Goal: Task Accomplishment & Management: Manage account settings

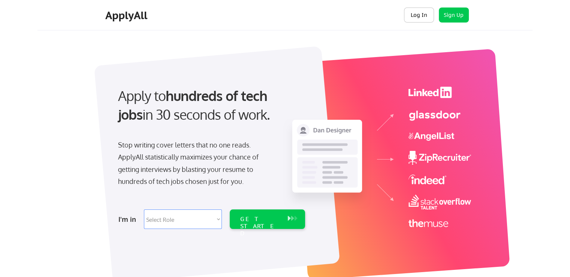
click at [416, 17] on button "Log In" at bounding box center [419, 14] width 30 height 15
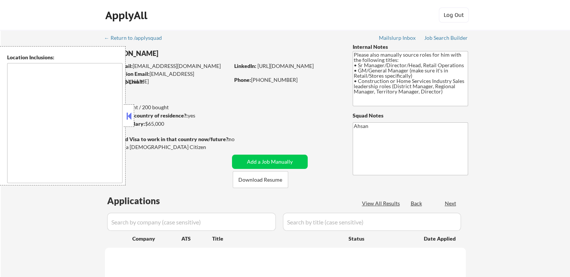
select select ""pending""
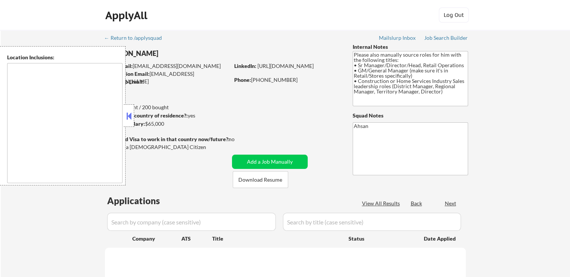
select select ""pending""
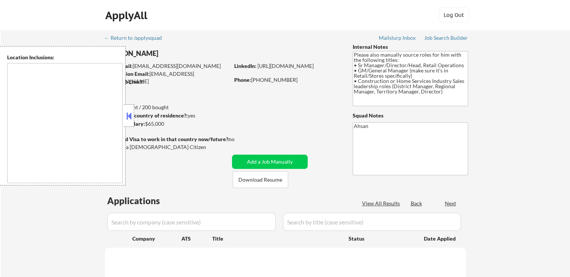
select select ""pending""
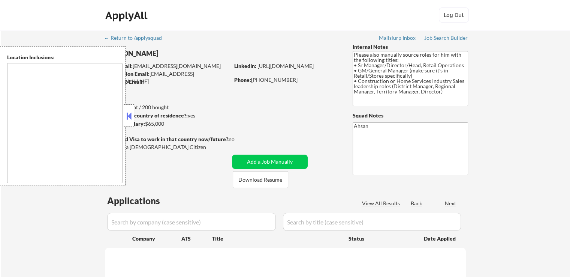
select select ""pending""
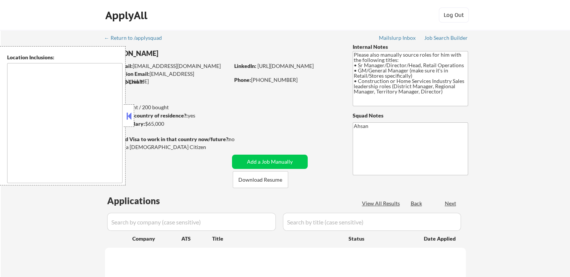
select select ""pending""
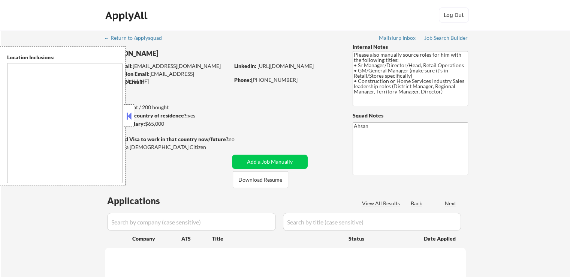
select select ""pending""
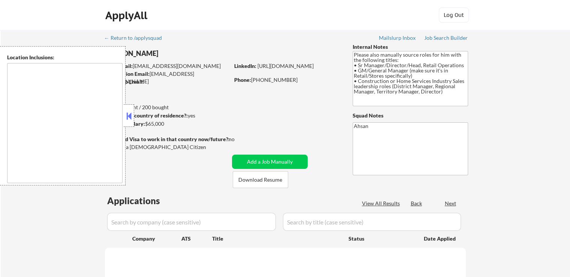
select select ""pending""
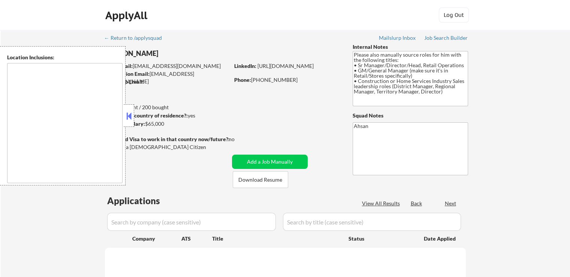
select select ""pending""
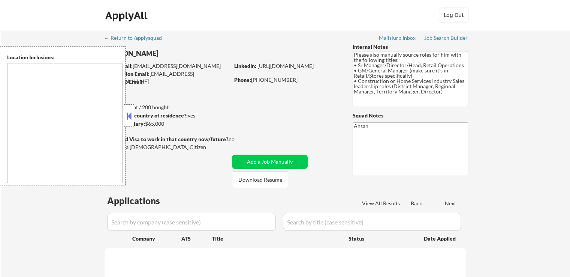
select select ""pending""
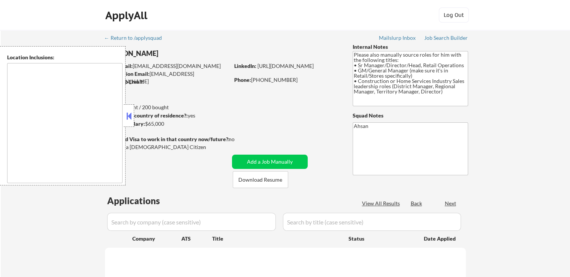
select select ""pending""
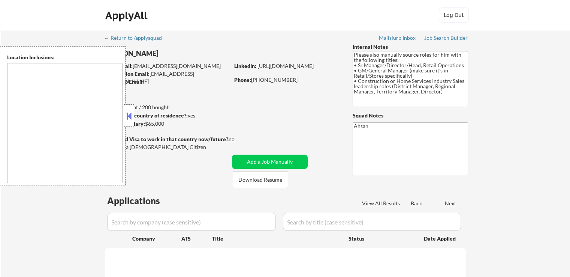
select select ""pending""
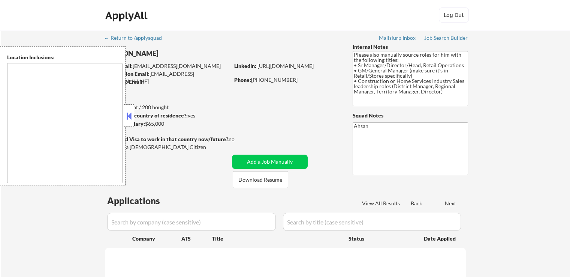
select select ""pending""
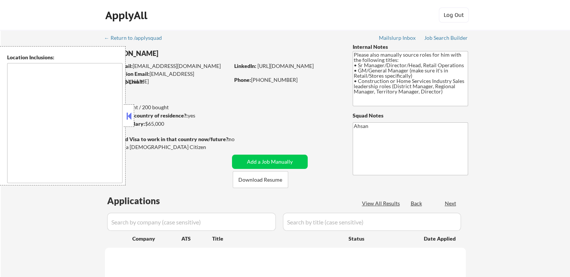
select select ""pending""
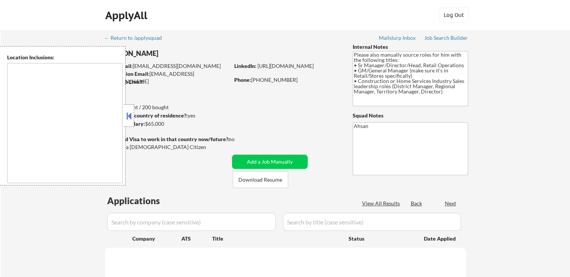
select select ""pending""
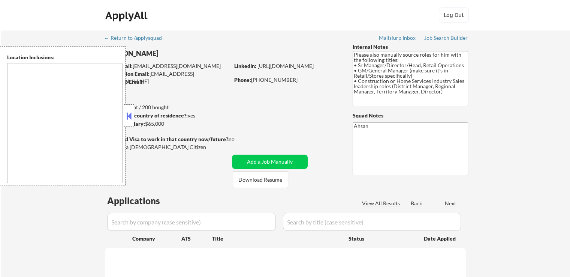
select select ""pending""
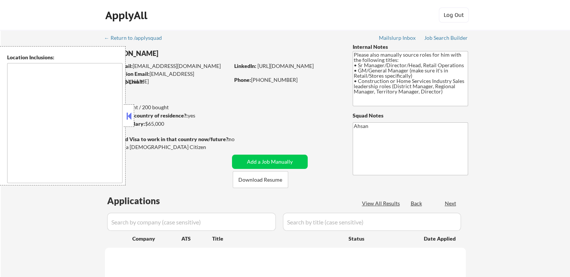
select select ""pending""
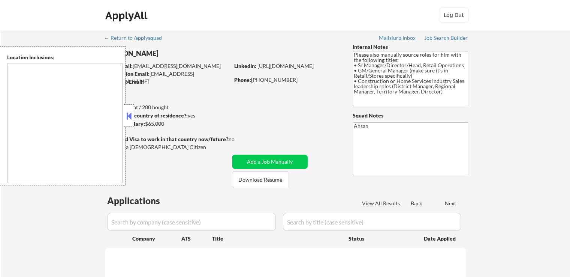
select select ""pending""
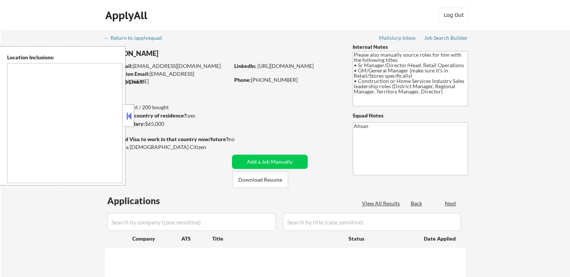
select select ""pending""
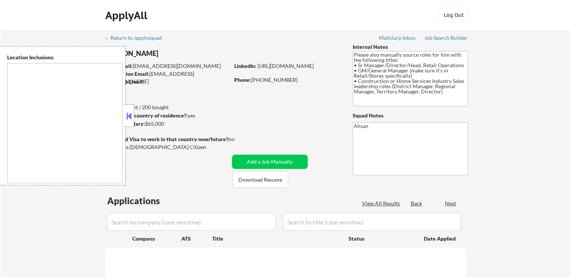
select select ""pending""
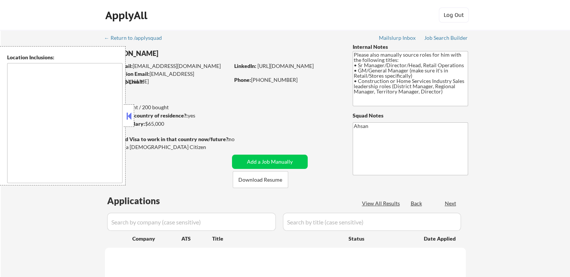
select select ""pending""
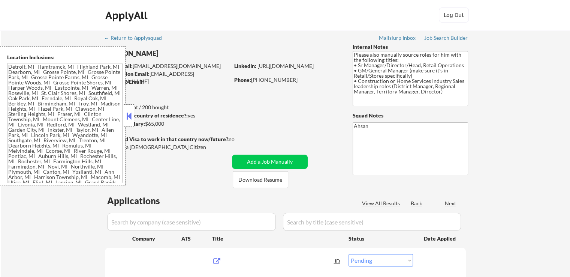
type textarea "Detroit, MI Hamtramck, MI Highland Park, MI Dearborn, MI Grosse Pointe, MI Gros…"
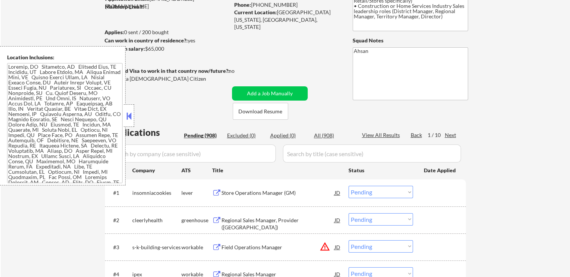
scroll to position [37, 0]
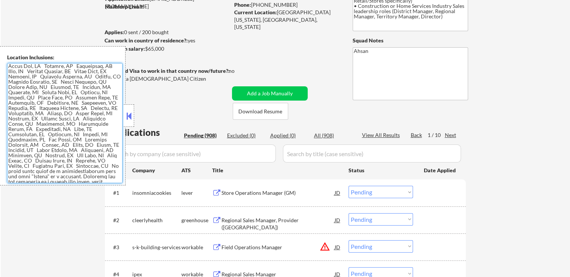
click at [61, 119] on textarea at bounding box center [64, 123] width 115 height 120
click at [63, 88] on textarea at bounding box center [64, 123] width 115 height 120
click at [64, 119] on textarea at bounding box center [64, 123] width 115 height 120
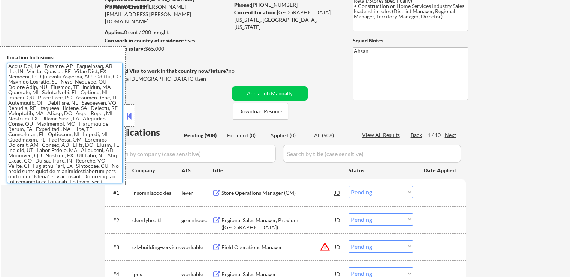
click at [64, 119] on textarea at bounding box center [64, 123] width 115 height 120
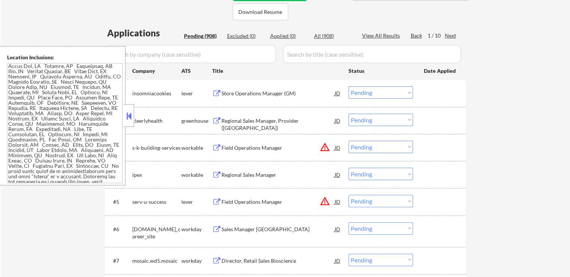
scroll to position [187, 0]
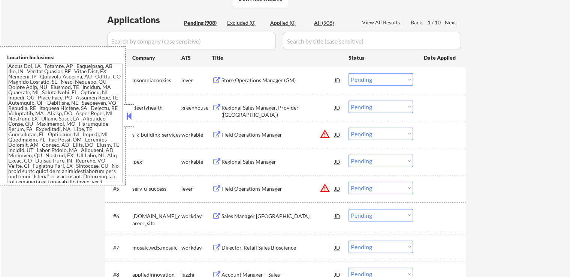
click at [130, 115] on button at bounding box center [129, 115] width 8 height 11
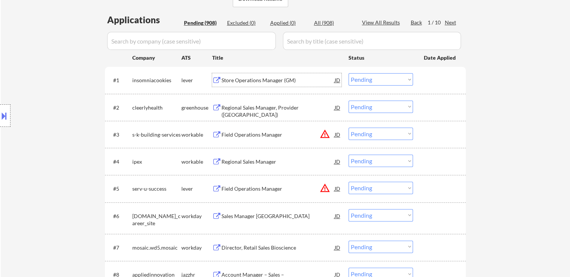
click at [264, 80] on div "Store Operations Manager (GM)" at bounding box center [278, 79] width 113 height 7
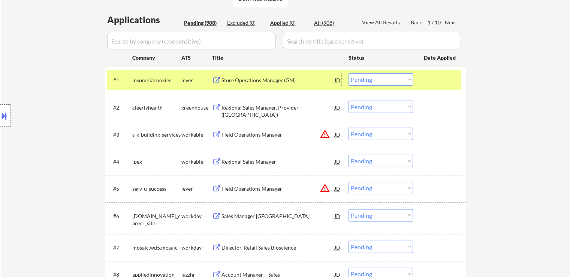
click at [289, 104] on div "Regional Sales Manager, Provider (Detroit)" at bounding box center [278, 111] width 113 height 15
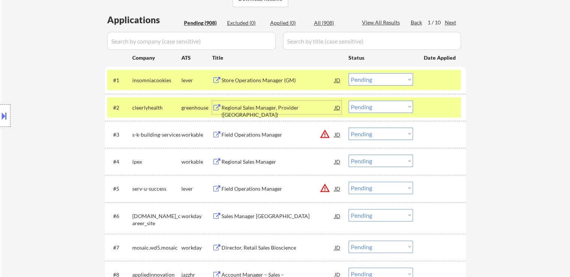
drag, startPoint x: 361, startPoint y: 78, endPoint x: 358, endPoint y: 84, distance: 6.4
click at [361, 78] on select "Choose an option... Pending Applied Excluded (Questions) Excluded (Expired) Exc…" at bounding box center [381, 79] width 64 height 12
click at [349, 73] on select "Choose an option... Pending Applied Excluded (Questions) Excluded (Expired) Exc…" at bounding box center [381, 79] width 64 height 12
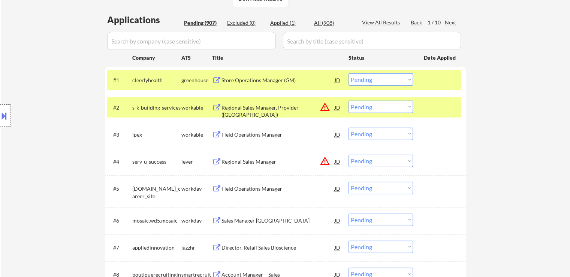
click at [267, 135] on div "Field Operations Manager" at bounding box center [278, 134] width 113 height 7
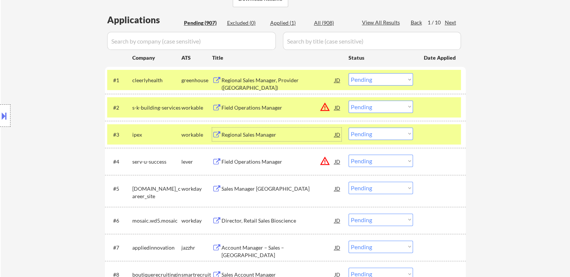
click at [372, 78] on select "Choose an option... Pending Applied Excluded (Questions) Excluded (Expired) Exc…" at bounding box center [381, 79] width 64 height 12
click at [349, 73] on select "Choose an option... Pending Applied Excluded (Questions) Excluded (Expired) Exc…" at bounding box center [381, 79] width 64 height 12
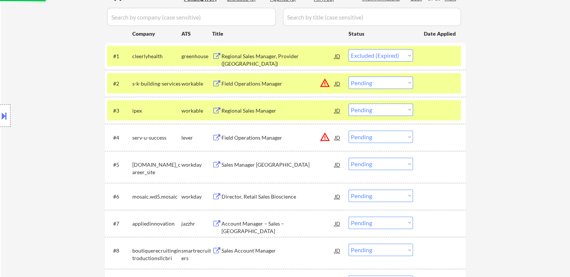
scroll to position [225, 0]
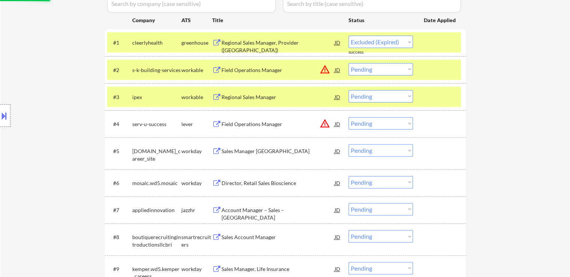
select select ""pending""
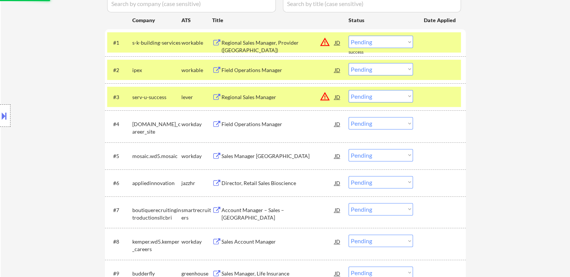
click at [258, 213] on div "Account Manager – Sales – Southfield MI" at bounding box center [278, 209] width 113 height 13
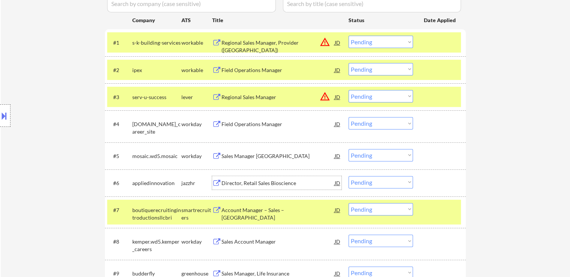
click at [255, 181] on div "Director, Retail Sales Bioscience" at bounding box center [278, 182] width 113 height 7
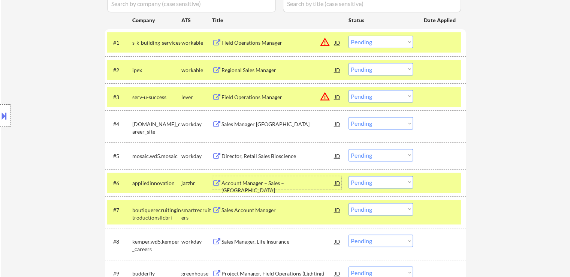
drag, startPoint x: 381, startPoint y: 66, endPoint x: 375, endPoint y: 74, distance: 10.1
click at [381, 67] on select "Choose an option... Pending Applied Excluded (Questions) Excluded (Expired) Exc…" at bounding box center [381, 69] width 64 height 12
click at [349, 63] on select "Choose an option... Pending Applied Excluded (Questions) Excluded (Expired) Exc…" at bounding box center [381, 69] width 64 height 12
select select ""pending""
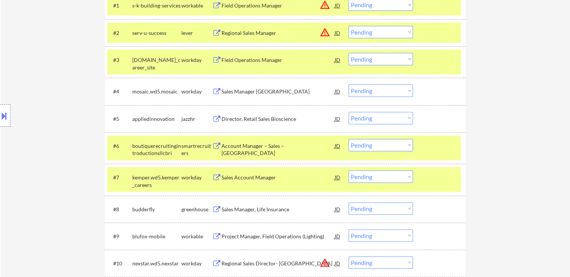
scroll to position [262, 0]
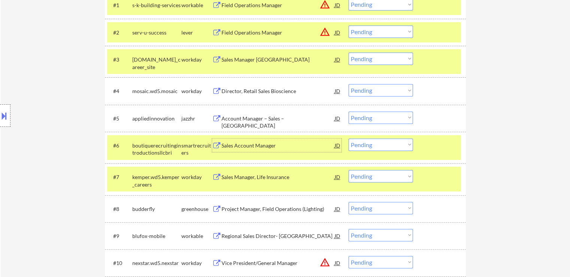
click at [269, 147] on div "Sales Account Manager" at bounding box center [278, 145] width 113 height 7
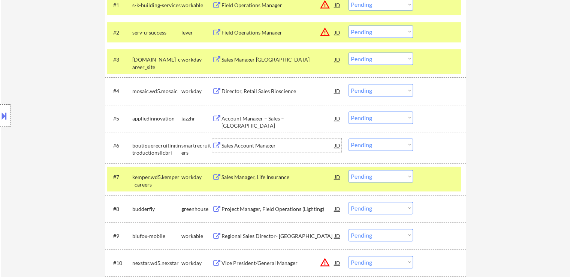
click at [386, 117] on select "Choose an option... Pending Applied Excluded (Questions) Excluded (Expired) Exc…" at bounding box center [381, 117] width 64 height 12
click at [349, 111] on select "Choose an option... Pending Applied Excluded (Questions) Excluded (Expired) Exc…" at bounding box center [381, 117] width 64 height 12
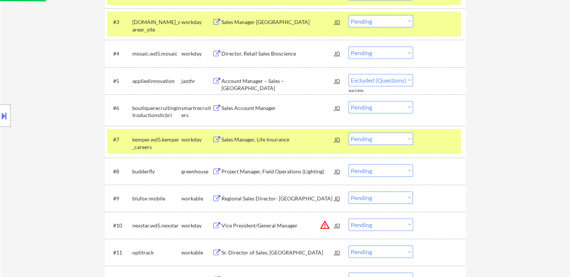
click at [285, 170] on div "Project Manager, Field Operations (Lighting)" at bounding box center [278, 171] width 113 height 7
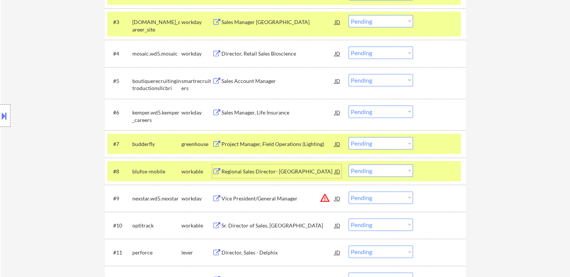
click at [360, 84] on select "Choose an option... Pending Applied Excluded (Questions) Excluded (Expired) Exc…" at bounding box center [381, 80] width 64 height 12
click at [349, 74] on select "Choose an option... Pending Applied Excluded (Questions) Excluded (Expired) Exc…" at bounding box center [381, 80] width 64 height 12
click at [276, 168] on div "Regional Sales Director- Heartland" at bounding box center [278, 171] width 113 height 7
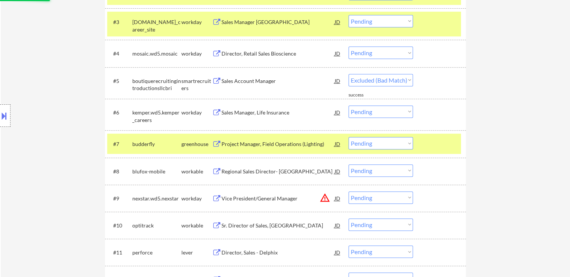
select select ""pending""
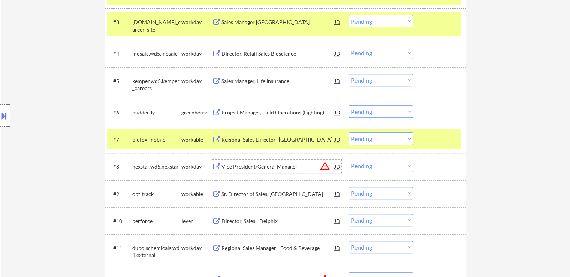
click at [371, 111] on select "Choose an option... Pending Applied Excluded (Questions) Excluded (Expired) Exc…" at bounding box center [381, 111] width 64 height 12
click at [349, 105] on select "Choose an option... Pending Applied Excluded (Questions) Excluded (Expired) Exc…" at bounding box center [381, 111] width 64 height 12
click at [276, 198] on div "Sr. Director of Sales, Americas" at bounding box center [278, 193] width 113 height 13
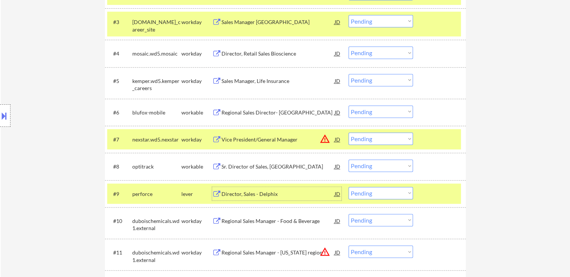
drag, startPoint x: 368, startPoint y: 112, endPoint x: 367, endPoint y: 116, distance: 3.9
click at [368, 112] on select "Choose an option... Pending Applied Excluded (Questions) Excluded (Expired) Exc…" at bounding box center [381, 111] width 64 height 12
click at [349, 105] on select "Choose an option... Pending Applied Excluded (Questions) Excluded (Expired) Exc…" at bounding box center [381, 111] width 64 height 12
select select ""pending""
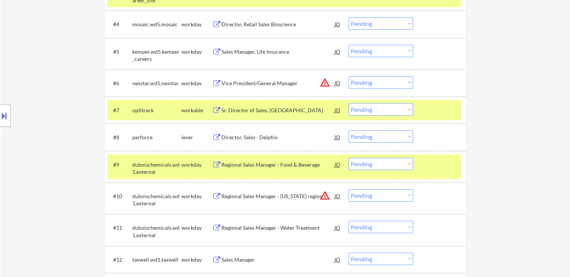
scroll to position [337, 0]
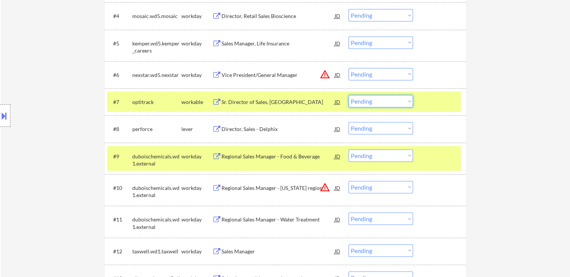
click at [367, 102] on select "Choose an option... Pending Applied Excluded (Questions) Excluded (Expired) Exc…" at bounding box center [381, 101] width 64 height 12
click at [349, 95] on select "Choose an option... Pending Applied Excluded (Questions) Excluded (Expired) Exc…" at bounding box center [381, 101] width 64 height 12
click at [284, 128] on div "Director, Sales - Delphix" at bounding box center [278, 128] width 113 height 7
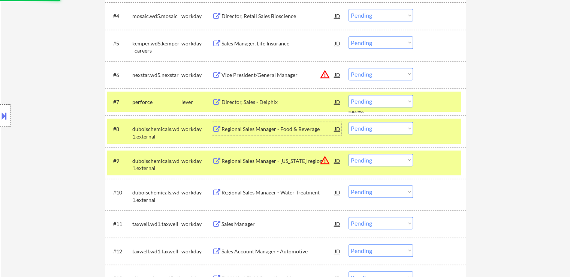
scroll to position [375, 0]
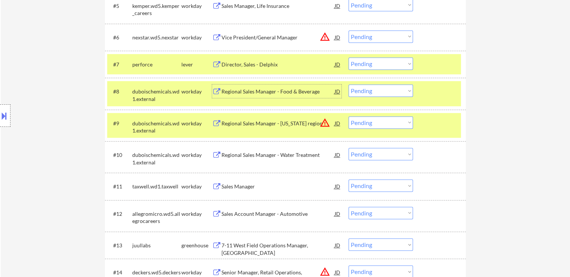
click at [272, 246] on div "7-11 West Field Operations Manager, Midwest" at bounding box center [278, 248] width 113 height 15
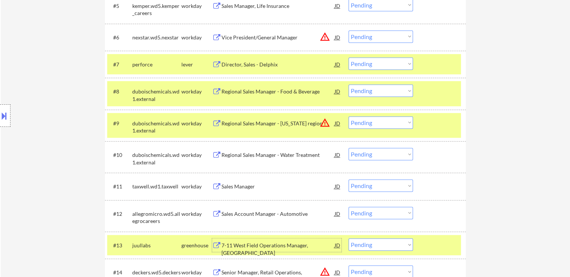
click at [373, 63] on select "Choose an option... Pending Applied Excluded (Questions) Excluded (Expired) Exc…" at bounding box center [381, 63] width 64 height 12
click at [349, 57] on select "Choose an option... Pending Applied Excluded (Questions) Excluded (Expired) Exc…" at bounding box center [381, 63] width 64 height 12
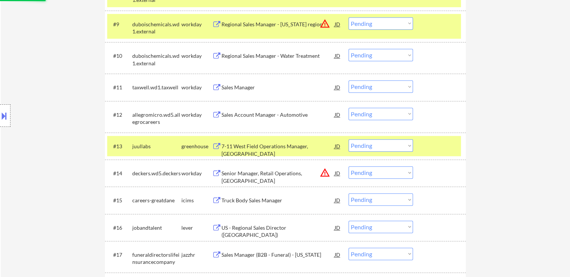
scroll to position [487, 0]
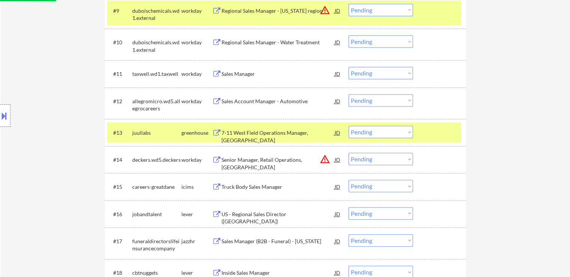
click at [369, 132] on select "Choose an option... Pending Applied Excluded (Questions) Excluded (Expired) Exc…" at bounding box center [381, 132] width 64 height 12
select select ""pending""
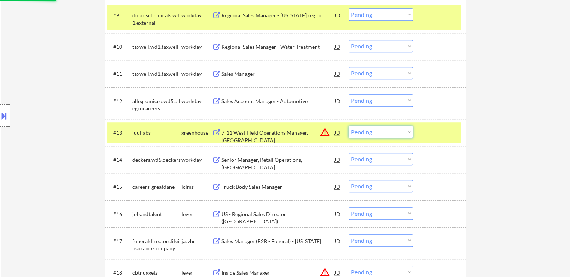
click at [376, 132] on select "Choose an option... Pending Applied Excluded (Questions) Excluded (Expired) Exc…" at bounding box center [381, 132] width 64 height 12
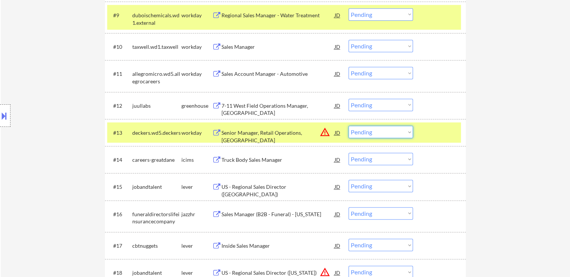
click at [370, 97] on div "#12 juullabs greenhouse 7-11 West Field Operations Manager, Midwest JD warning_…" at bounding box center [284, 105] width 354 height 20
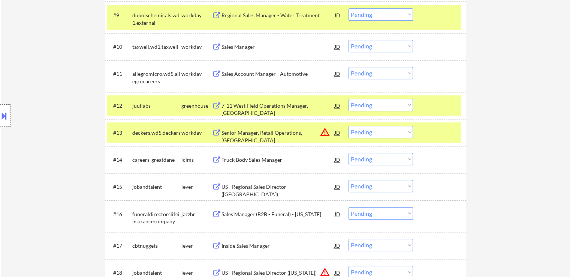
click at [370, 108] on select "Choose an option... Pending Applied Excluded (Questions) Excluded (Expired) Exc…" at bounding box center [381, 105] width 64 height 12
click at [349, 99] on select "Choose an option... Pending Applied Excluded (Questions) Excluded (Expired) Exc…" at bounding box center [381, 105] width 64 height 12
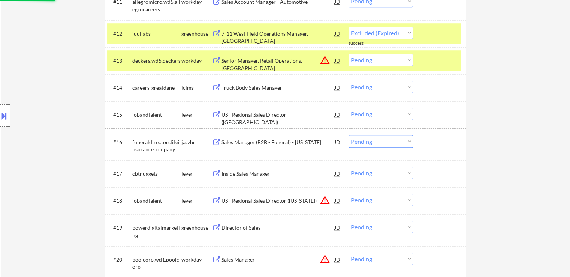
scroll to position [600, 0]
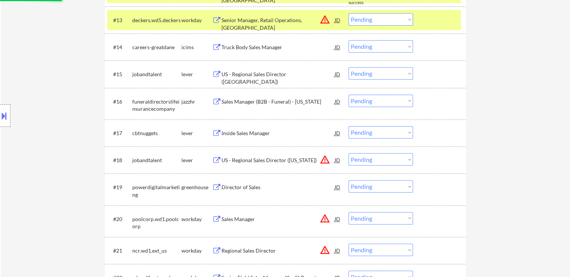
select select ""pending""
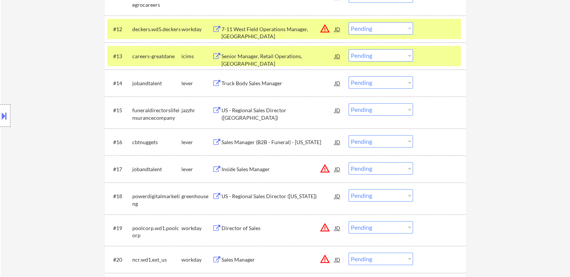
scroll to position [562, 0]
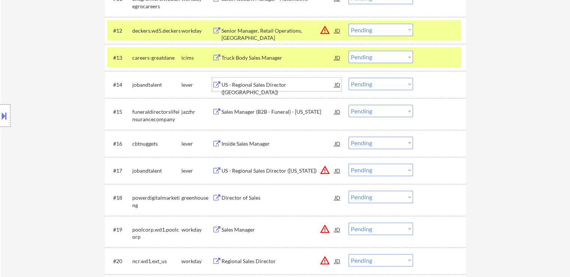
click at [267, 83] on div "US - Regional Sales Director (Detroit)" at bounding box center [278, 88] width 113 height 15
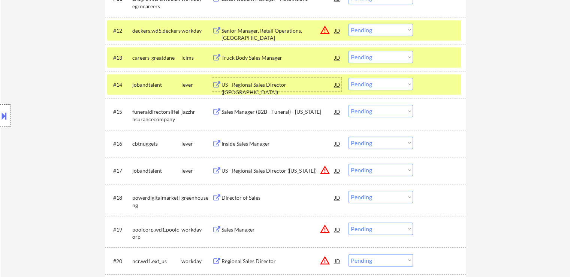
click at [275, 113] on div "Sales Manager (B2B - Funeral) - Michigan" at bounding box center [278, 111] width 113 height 7
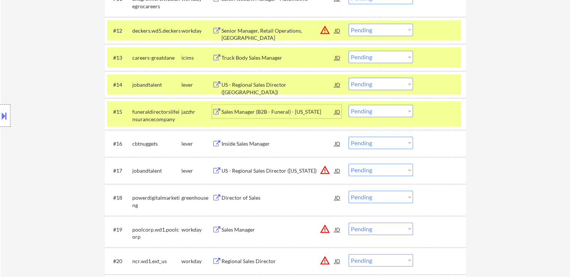
drag, startPoint x: 364, startPoint y: 83, endPoint x: 369, endPoint y: 89, distance: 8.0
click at [364, 83] on select "Choose an option... Pending Applied Excluded (Questions) Excluded (Expired) Exc…" at bounding box center [381, 84] width 64 height 12
click at [349, 78] on select "Choose an option... Pending Applied Excluded (Questions) Excluded (Expired) Exc…" at bounding box center [381, 84] width 64 height 12
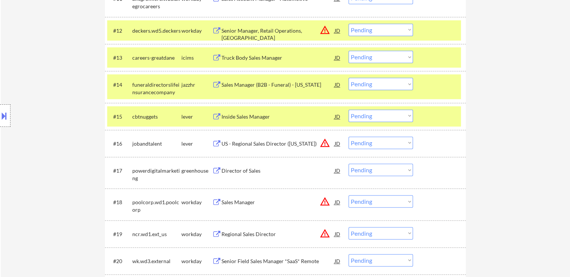
click at [281, 117] on div "Inside Sales Manager" at bounding box center [278, 116] width 113 height 7
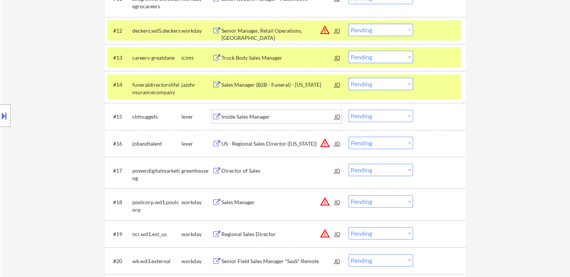
click at [372, 81] on select "Choose an option... Pending Applied Excluded (Questions) Excluded (Expired) Exc…" at bounding box center [381, 84] width 64 height 12
click at [349, 78] on select "Choose an option... Pending Applied Excluded (Questions) Excluded (Expired) Exc…" at bounding box center [381, 84] width 64 height 12
click at [250, 168] on div "Director of Sales" at bounding box center [278, 170] width 113 height 7
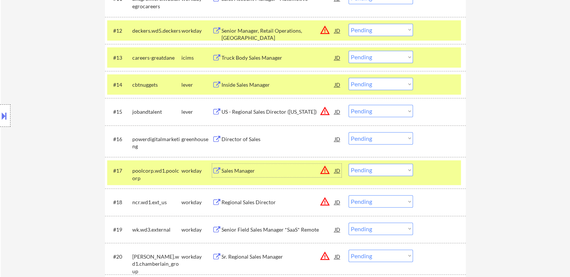
click at [390, 83] on select "Choose an option... Pending Applied Excluded (Questions) Excluded (Expired) Exc…" at bounding box center [381, 84] width 64 height 12
click at [349, 78] on select "Choose an option... Pending Applied Excluded (Questions) Excluded (Expired) Exc…" at bounding box center [381, 84] width 64 height 12
select select ""pending""
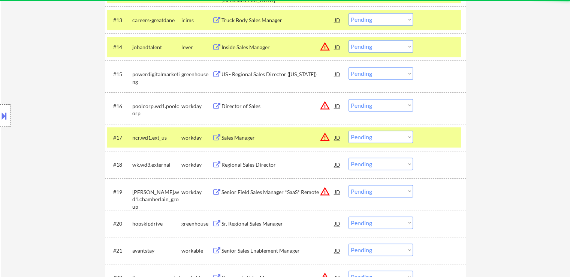
scroll to position [637, 0]
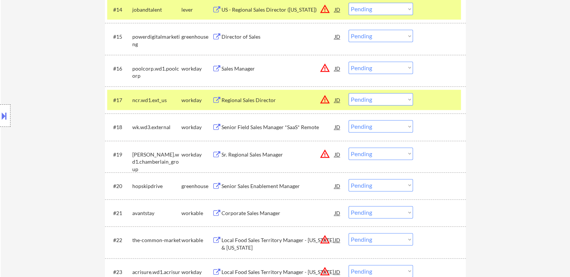
click at [262, 189] on div "Senior Sales Enablement Manager" at bounding box center [278, 185] width 113 height 7
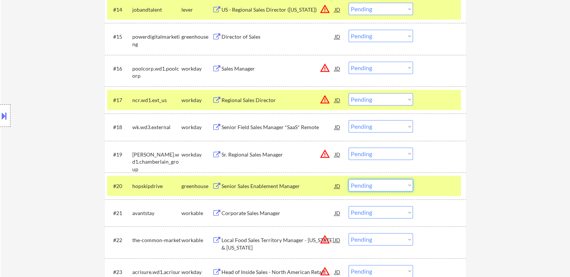
click at [378, 185] on select "Choose an option... Pending Applied Excluded (Questions) Excluded (Expired) Exc…" at bounding box center [381, 185] width 64 height 12
click at [349, 179] on select "Choose an option... Pending Applied Excluded (Questions) Excluded (Expired) Exc…" at bounding box center [381, 185] width 64 height 12
click at [260, 218] on div "Corporate Sales Manager" at bounding box center [278, 212] width 113 height 13
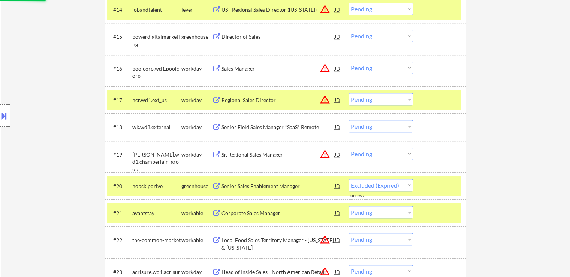
select select ""pending""
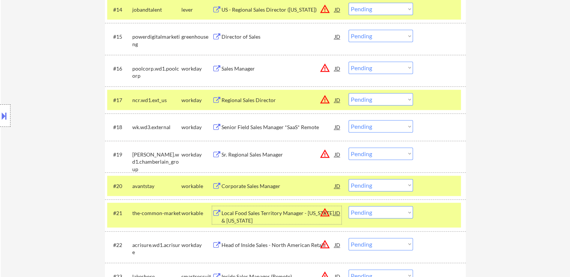
drag, startPoint x: 376, startPoint y: 34, endPoint x: 373, endPoint y: 40, distance: 7.0
click at [376, 35] on select "Choose an option... Pending Applied Excluded (Questions) Excluded (Expired) Exc…" at bounding box center [381, 36] width 64 height 12
click at [349, 30] on select "Choose an option... Pending Applied Excluded (Questions) Excluded (Expired) Exc…" at bounding box center [381, 36] width 64 height 12
select select ""pending""
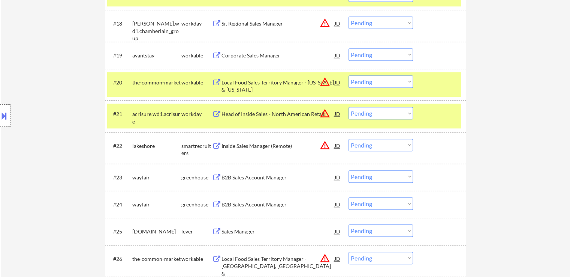
scroll to position [750, 0]
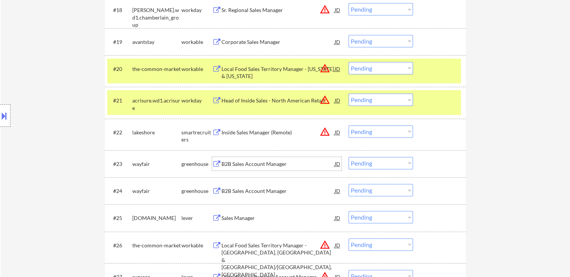
click at [273, 164] on div "B2B Sales Account Manager" at bounding box center [278, 163] width 113 height 7
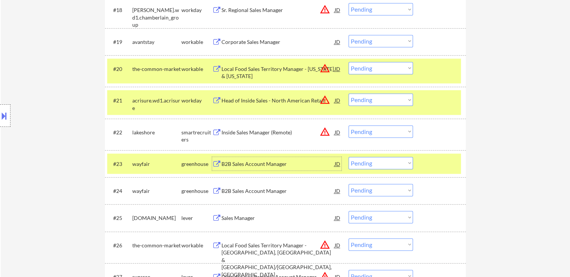
click at [375, 41] on select "Choose an option... Pending Applied Excluded (Questions) Excluded (Expired) Exc…" at bounding box center [381, 41] width 64 height 12
click at [349, 35] on select "Choose an option... Pending Applied Excluded (Questions) Excluded (Expired) Exc…" at bounding box center [381, 41] width 64 height 12
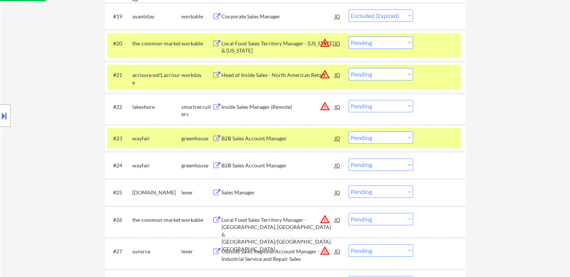
scroll to position [787, 0]
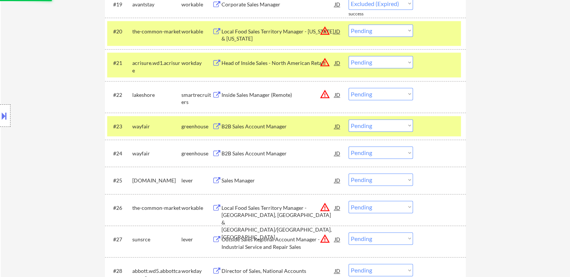
select select ""pending""
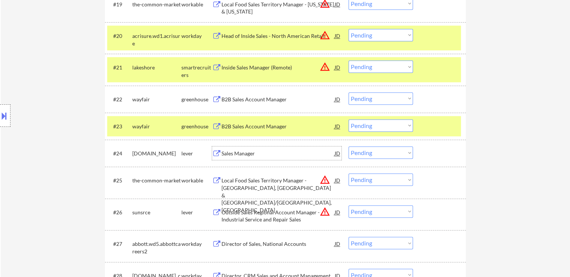
click at [256, 147] on div "Sales Manager" at bounding box center [278, 152] width 113 height 13
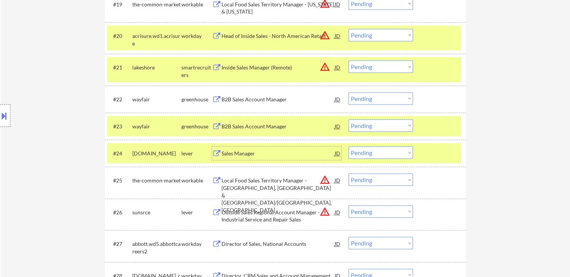
drag, startPoint x: 382, startPoint y: 94, endPoint x: 378, endPoint y: 99, distance: 6.1
click at [382, 94] on select "Choose an option... Pending Applied Excluded (Questions) Excluded (Expired) Exc…" at bounding box center [381, 98] width 64 height 12
select select ""excluded__expired_""
click at [349, 92] on select "Choose an option... Pending Applied Excluded (Questions) Excluded (Expired) Exc…" at bounding box center [381, 98] width 64 height 12
drag, startPoint x: 374, startPoint y: 124, endPoint x: 374, endPoint y: 130, distance: 6.0
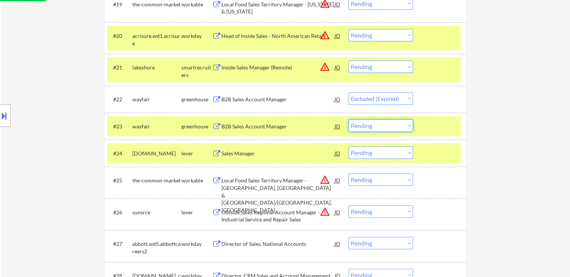
click at [374, 124] on select "Choose an option... Pending Applied Excluded (Questions) Excluded (Expired) Exc…" at bounding box center [381, 125] width 64 height 12
select select ""excluded__expired_""
click at [349, 119] on select "Choose an option... Pending Applied Excluded (Questions) Excluded (Expired) Exc…" at bounding box center [381, 125] width 64 height 12
select select ""pending""
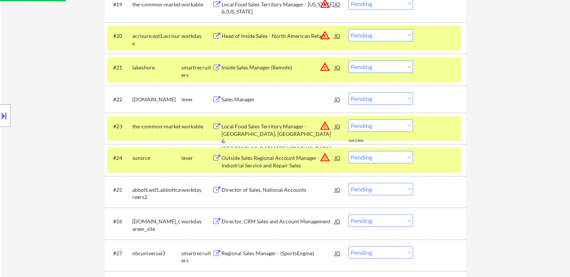
scroll to position [825, 0]
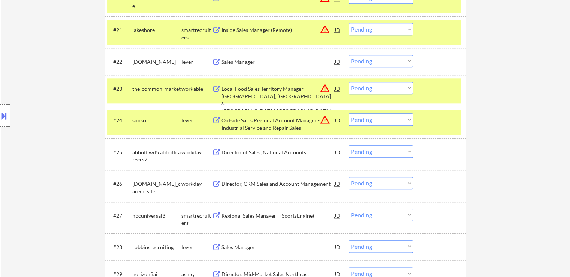
click at [365, 89] on select "Choose an option... Pending Applied Excluded (Questions) Excluded (Expired) Exc…" at bounding box center [381, 88] width 64 height 12
click at [249, 216] on div "Regional Sales Manager - (SportsEngine)" at bounding box center [278, 215] width 113 height 7
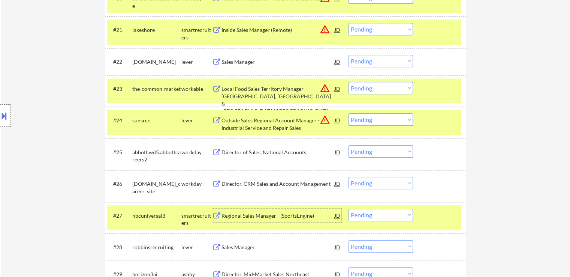
click at [369, 62] on select "Choose an option... Pending Applied Excluded (Questions) Excluded (Expired) Exc…" at bounding box center [381, 61] width 64 height 12
click at [349, 55] on select "Choose an option... Pending Applied Excluded (Questions) Excluded (Expired) Exc…" at bounding box center [381, 61] width 64 height 12
click at [275, 217] on div "Regional Sales Manager - (SportsEngine)" at bounding box center [278, 215] width 113 height 7
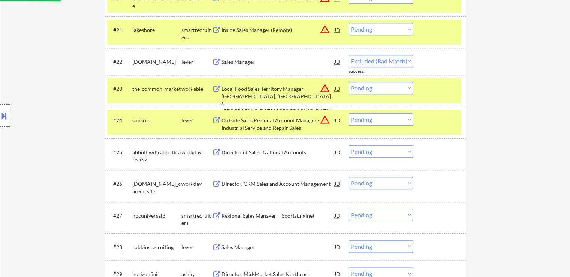
select select ""pending""
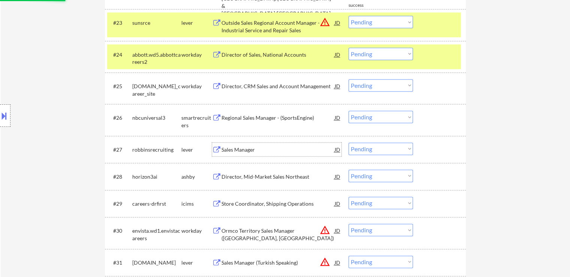
scroll to position [900, 0]
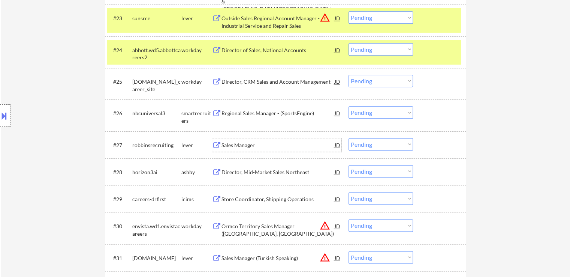
click at [251, 147] on div "Sales Manager" at bounding box center [278, 144] width 113 height 7
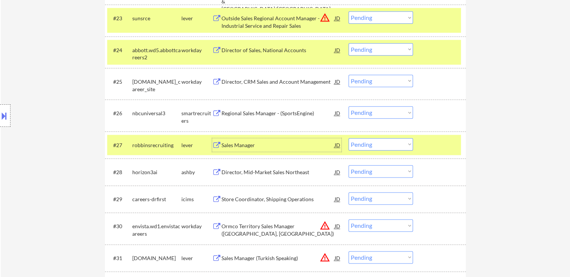
drag, startPoint x: 370, startPoint y: 111, endPoint x: 366, endPoint y: 116, distance: 5.9
click at [370, 111] on select "Choose an option... Pending Applied Excluded (Questions) Excluded (Expired) Exc…" at bounding box center [381, 112] width 64 height 12
click at [349, 106] on select "Choose an option... Pending Applied Excluded (Questions) Excluded (Expired) Exc…" at bounding box center [381, 112] width 64 height 12
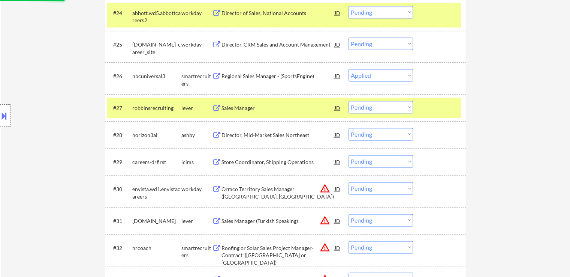
scroll to position [937, 0]
click at [264, 136] on div "Director, Mid-Market Sales Northeast" at bounding box center [278, 134] width 113 height 7
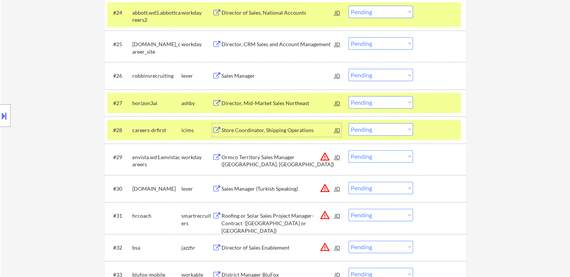
click at [367, 75] on select "Choose an option... Pending Applied Excluded (Questions) Excluded (Expired) Exc…" at bounding box center [381, 75] width 64 height 12
click at [349, 69] on select "Choose an option... Pending Applied Excluded (Questions) Excluded (Expired) Exc…" at bounding box center [381, 75] width 64 height 12
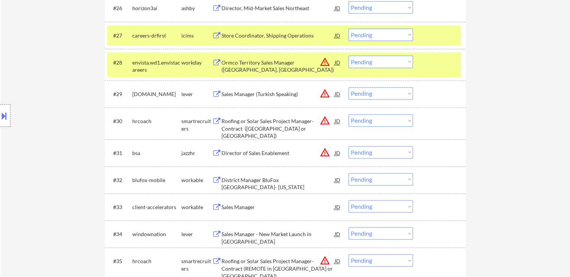
scroll to position [1012, 0]
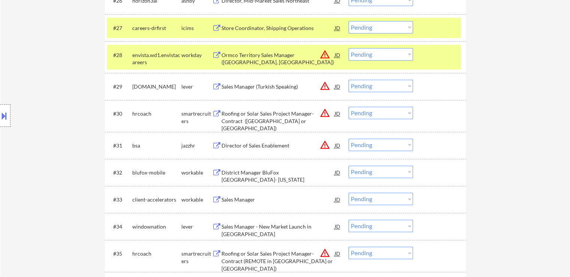
click at [280, 173] on div "District Manager BluFox Mobile- Michigan" at bounding box center [278, 176] width 113 height 15
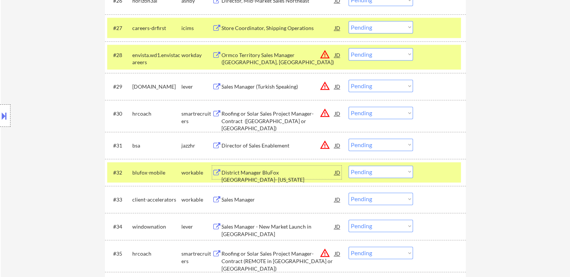
scroll to position [975, 0]
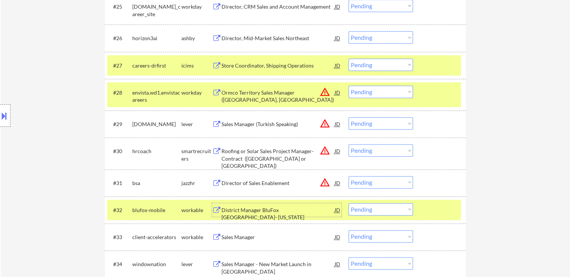
click at [380, 39] on select "Choose an option... Pending Applied Excluded (Questions) Excluded (Expired) Exc…" at bounding box center [381, 37] width 64 height 12
click at [349, 31] on select "Choose an option... Pending Applied Excluded (Questions) Excluded (Expired) Exc…" at bounding box center [381, 37] width 64 height 12
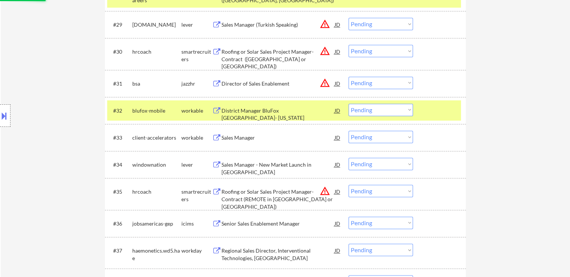
scroll to position [1087, 0]
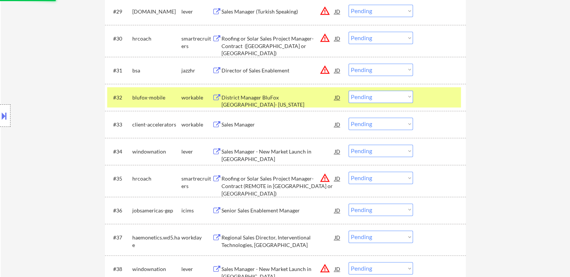
select select ""pending""
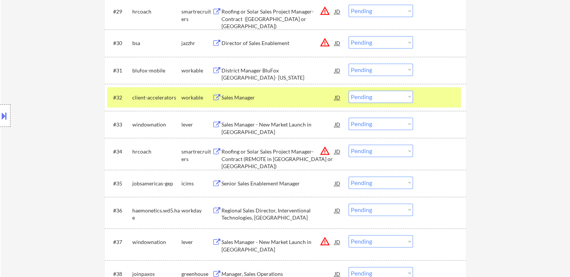
click at [260, 99] on div "Sales Manager" at bounding box center [278, 97] width 113 height 7
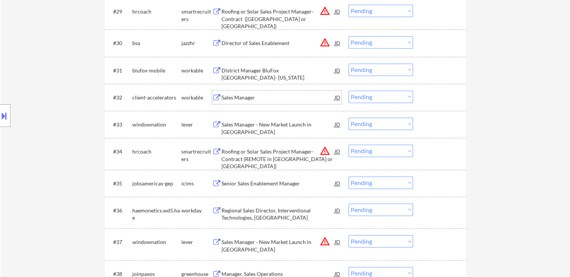
click at [371, 68] on select "Choose an option... Pending Applied Excluded (Questions) Excluded (Expired) Exc…" at bounding box center [381, 69] width 64 height 12
click at [349, 63] on select "Choose an option... Pending Applied Excluded (Questions) Excluded (Expired) Exc…" at bounding box center [381, 69] width 64 height 12
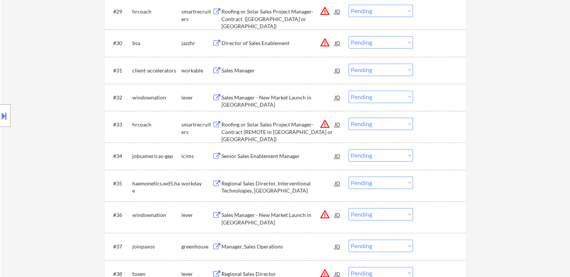
click at [282, 96] on div "Sales Manager - New Market Launch in Detroit" at bounding box center [278, 101] width 113 height 15
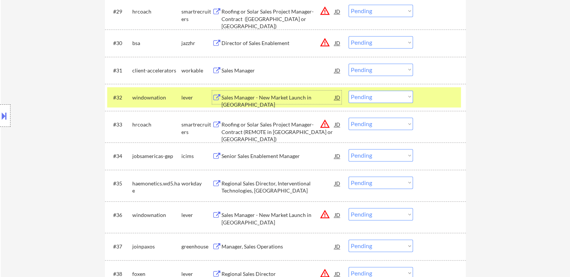
drag, startPoint x: 387, startPoint y: 70, endPoint x: 388, endPoint y: 75, distance: 4.6
click at [387, 70] on select "Choose an option... Pending Applied Excluded (Questions) Excluded (Expired) Exc…" at bounding box center [381, 69] width 64 height 12
select select ""excluded""
click at [349, 63] on select "Choose an option... Pending Applied Excluded (Questions) Excluded (Expired) Exc…" at bounding box center [381, 69] width 64 height 12
click at [374, 98] on select "Choose an option... Pending Applied Excluded (Questions) Excluded (Expired) Exc…" at bounding box center [381, 96] width 64 height 12
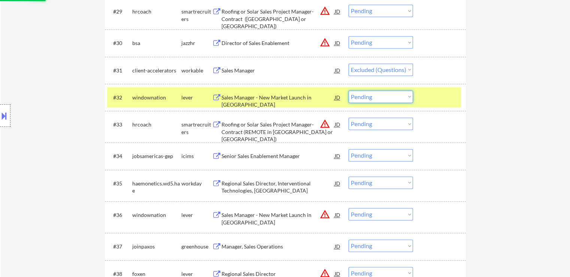
select select ""excluded__expired_""
click at [349, 90] on select "Choose an option... Pending Applied Excluded (Questions) Excluded (Expired) Exc…" at bounding box center [381, 96] width 64 height 12
select select ""pending""
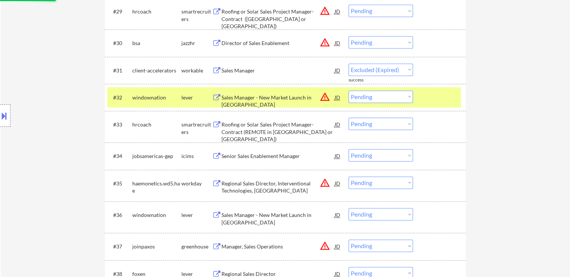
select select ""pending""
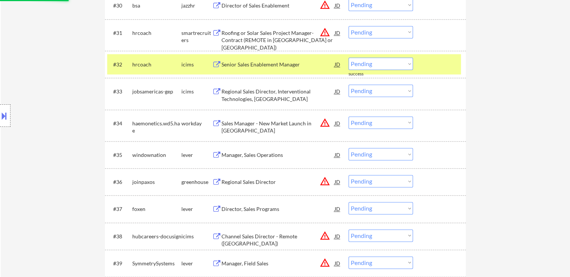
scroll to position [1200, 0]
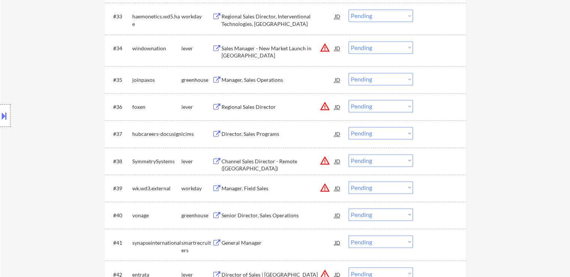
click at [274, 78] on div "Manager, Sales Operations" at bounding box center [278, 79] width 113 height 7
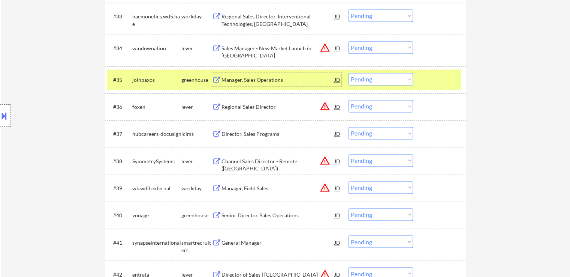
click at [273, 214] on div "Senior Director, Sales Operations" at bounding box center [278, 214] width 113 height 7
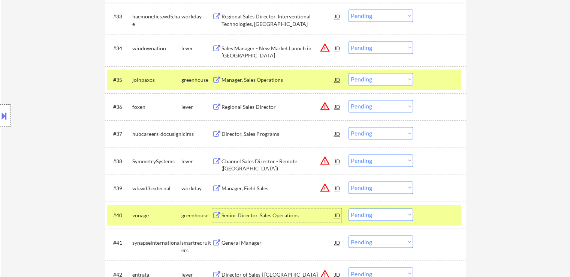
click at [383, 75] on select "Choose an option... Pending Applied Excluded (Questions) Excluded (Expired) Exc…" at bounding box center [381, 79] width 64 height 12
click at [349, 73] on select "Choose an option... Pending Applied Excluded (Questions) Excluded (Expired) Exc…" at bounding box center [381, 79] width 64 height 12
select select ""pending""
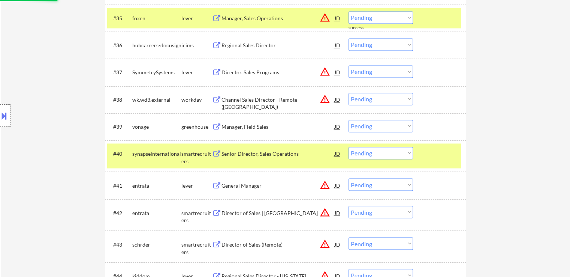
scroll to position [1275, 0]
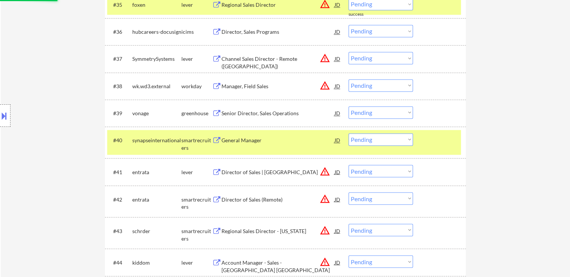
click at [370, 112] on select "Choose an option... Pending Applied Excluded (Questions) Excluded (Expired) Exc…" at bounding box center [381, 112] width 64 height 12
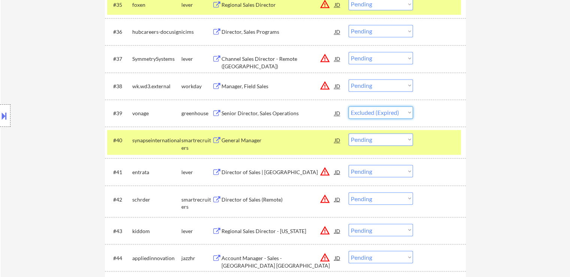
click at [349, 106] on select "Choose an option... Pending Applied Excluded (Questions) Excluded (Expired) Exc…" at bounding box center [381, 112] width 64 height 12
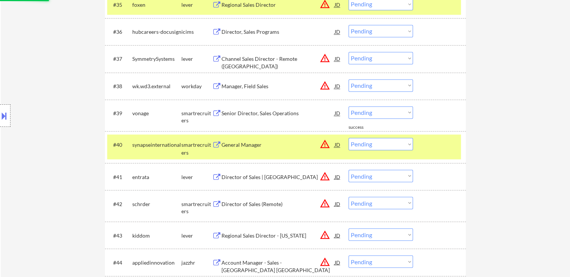
scroll to position [1312, 0]
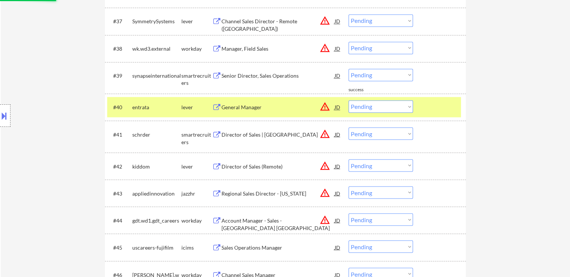
click at [285, 74] on div "Senior Director, Sales Operations" at bounding box center [278, 75] width 113 height 7
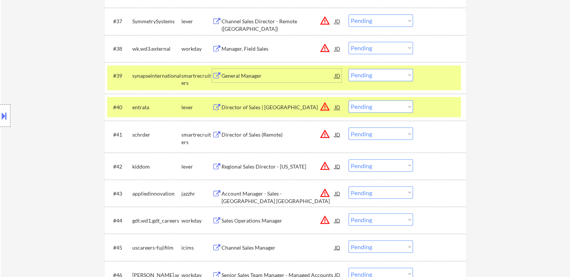
scroll to position [1350, 0]
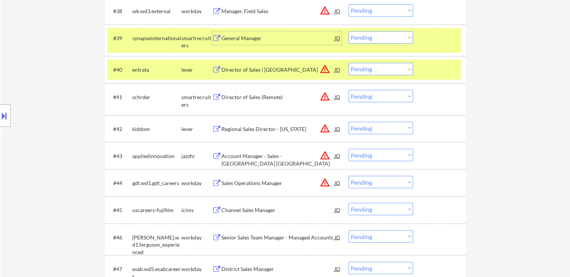
click at [374, 36] on select "Choose an option... Pending Applied Excluded (Questions) Excluded (Expired) Exc…" at bounding box center [381, 37] width 64 height 12
click at [349, 31] on select "Choose an option... Pending Applied Excluded (Questions) Excluded (Expired) Exc…" at bounding box center [381, 37] width 64 height 12
select select ""pending""
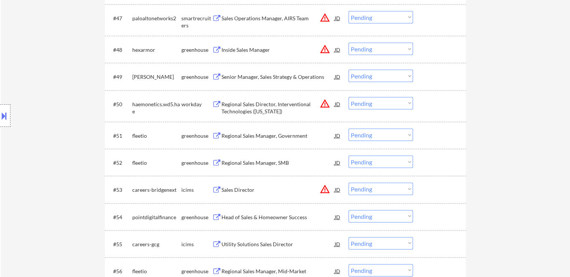
scroll to position [1612, 0]
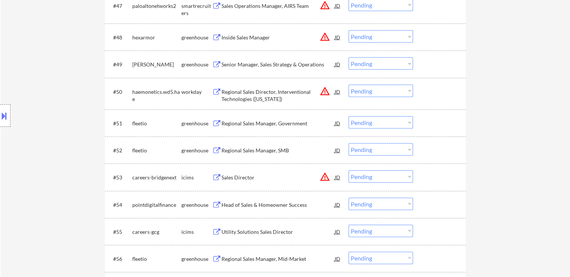
click at [300, 61] on div "Senior Manager, Sales Strategy & Operations" at bounding box center [278, 64] width 113 height 7
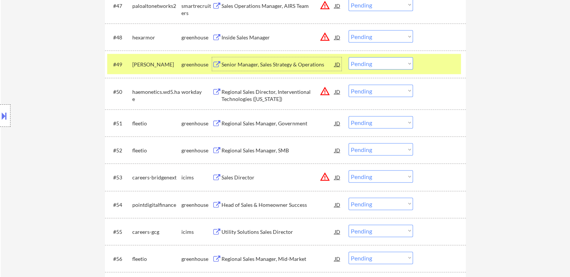
click at [289, 125] on div "Regional Sales Manager, Government" at bounding box center [278, 123] width 113 height 7
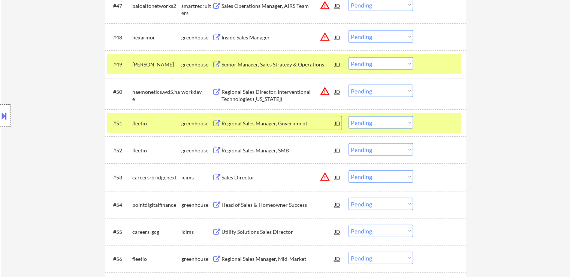
click at [369, 63] on select "Choose an option... Pending Applied Excluded (Questions) Excluded (Expired) Exc…" at bounding box center [381, 63] width 64 height 12
click at [349, 57] on select "Choose an option... Pending Applied Excluded (Questions) Excluded (Expired) Exc…" at bounding box center [381, 63] width 64 height 12
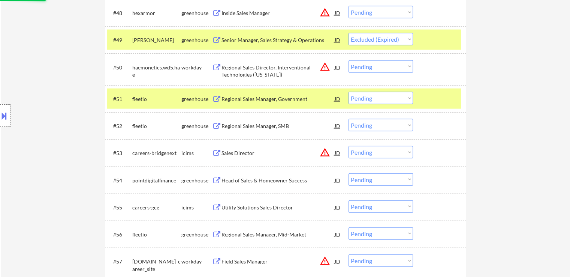
scroll to position [1649, 0]
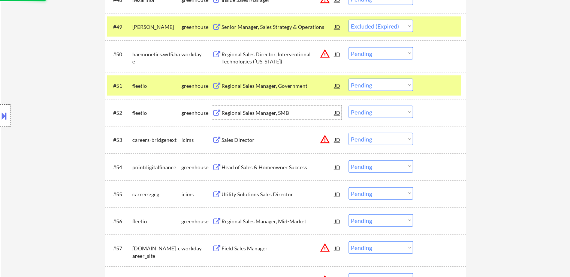
click at [288, 110] on div "Regional Sales Manager, SMB" at bounding box center [278, 112] width 113 height 7
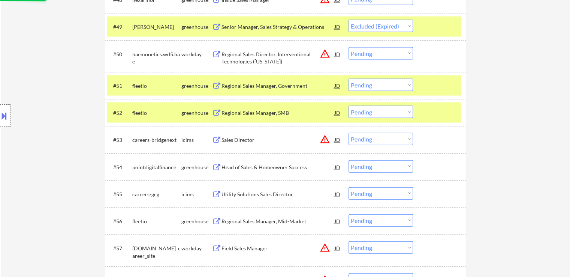
select select ""pending""
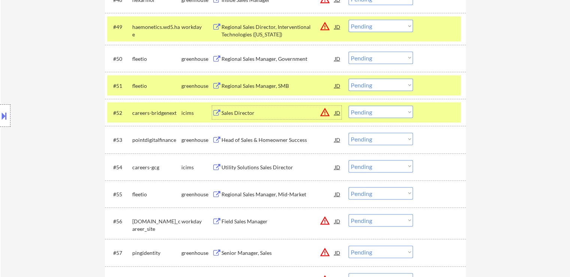
click at [370, 54] on select "Choose an option... Pending Applied Excluded (Questions) Excluded (Expired) Exc…" at bounding box center [381, 58] width 64 height 12
click at [349, 52] on select "Choose an option... Pending Applied Excluded (Questions) Excluded (Expired) Exc…" at bounding box center [381, 58] width 64 height 12
click at [272, 192] on div "Regional Sales Manager, Mid-Market" at bounding box center [278, 193] width 113 height 7
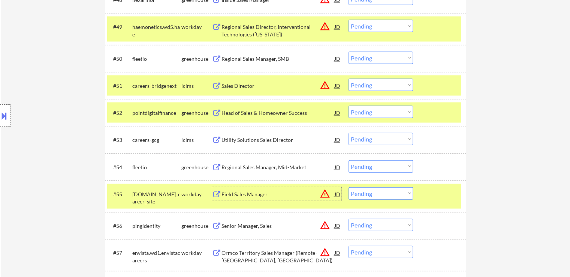
drag, startPoint x: 373, startPoint y: 56, endPoint x: 375, endPoint y: 63, distance: 6.6
click at [373, 56] on select "Choose an option... Pending Applied Excluded (Questions) Excluded (Expired) Exc…" at bounding box center [381, 58] width 64 height 12
click at [349, 52] on select "Choose an option... Pending Applied Excluded (Questions) Excluded (Expired) Exc…" at bounding box center [381, 58] width 64 height 12
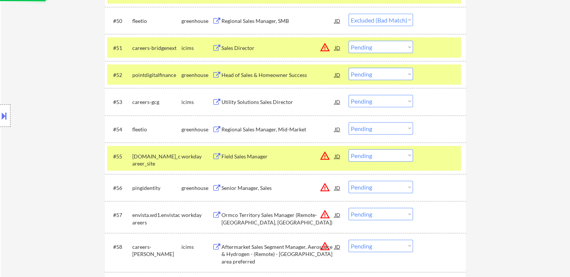
scroll to position [1687, 0]
select select ""pending""
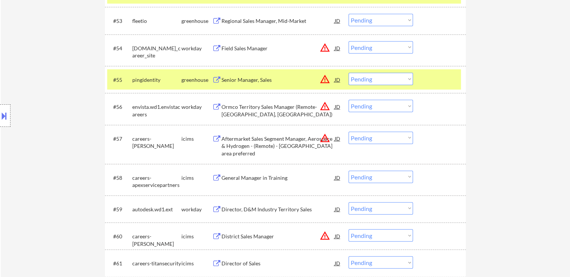
scroll to position [1724, 0]
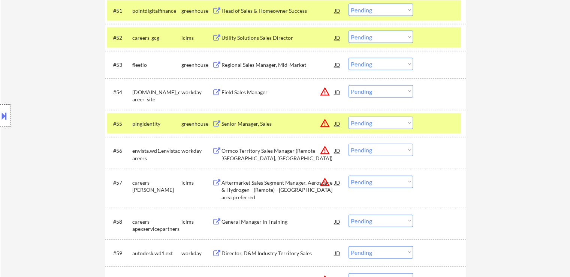
click at [378, 65] on select "Choose an option... Pending Applied Excluded (Questions) Excluded (Expired) Exc…" at bounding box center [381, 64] width 64 height 12
click at [349, 58] on select "Choose an option... Pending Applied Excluded (Questions) Excluded (Expired) Exc…" at bounding box center [381, 64] width 64 height 12
select select ""pending""
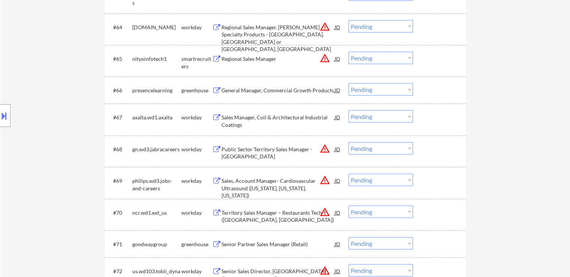
scroll to position [2137, 0]
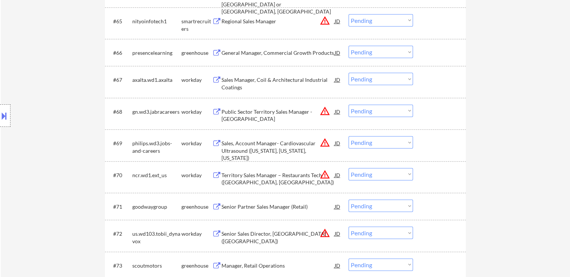
click at [298, 50] on div "General Manager, Commercial Growth Products" at bounding box center [278, 52] width 113 height 7
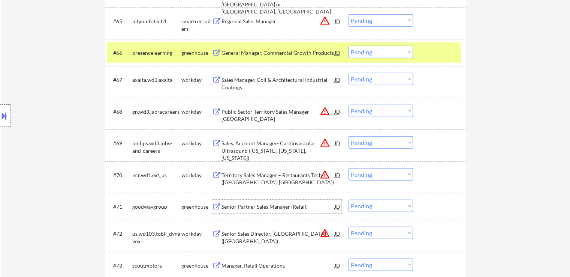
click at [301, 207] on div "Senior Partner Sales Manager (Retail)" at bounding box center [278, 206] width 113 height 7
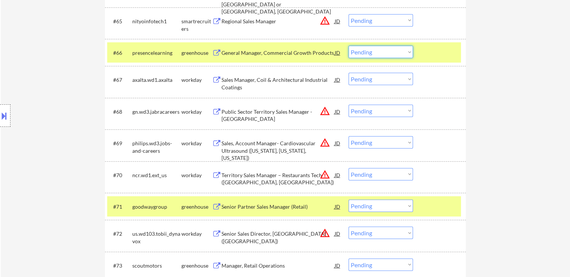
click at [382, 52] on select "Choose an option... Pending Applied Excluded (Questions) Excluded (Expired) Exc…" at bounding box center [381, 52] width 64 height 12
click at [349, 46] on select "Choose an option... Pending Applied Excluded (Questions) Excluded (Expired) Exc…" at bounding box center [381, 52] width 64 height 12
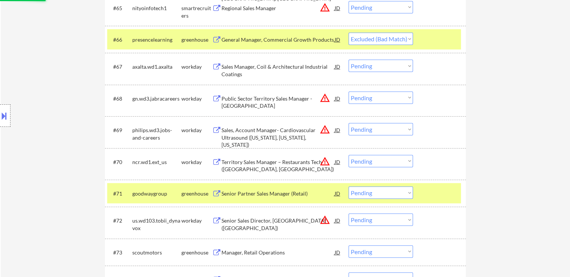
scroll to position [2249, 0]
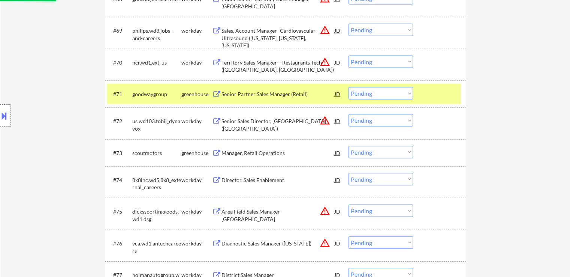
select select ""pending""
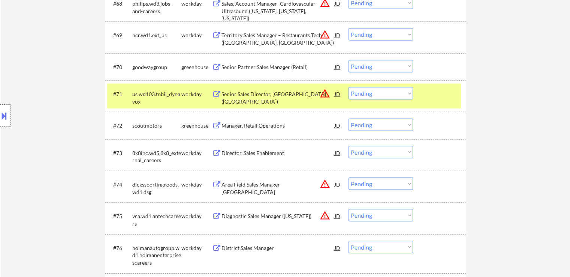
click at [275, 125] on div "Manager, Retail Operations" at bounding box center [278, 125] width 113 height 7
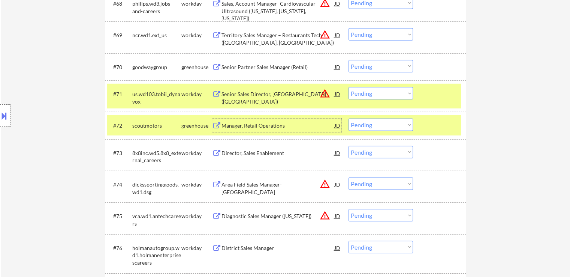
click at [369, 70] on select "Choose an option... Pending Applied Excluded (Questions) Excluded (Expired) Exc…" at bounding box center [381, 66] width 64 height 12
click at [349, 60] on select "Choose an option... Pending Applied Excluded (Questions) Excluded (Expired) Exc…" at bounding box center [381, 66] width 64 height 12
select select ""pending""
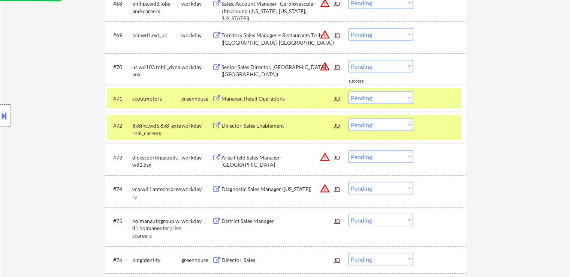
click at [370, 98] on select "Choose an option... Pending Applied Excluded (Questions) Excluded (Expired) Exc…" at bounding box center [381, 97] width 64 height 12
click at [349, 91] on select "Choose an option... Pending Applied Excluded (Questions) Excluded (Expired) Exc…" at bounding box center [381, 97] width 64 height 12
select select ""pending""
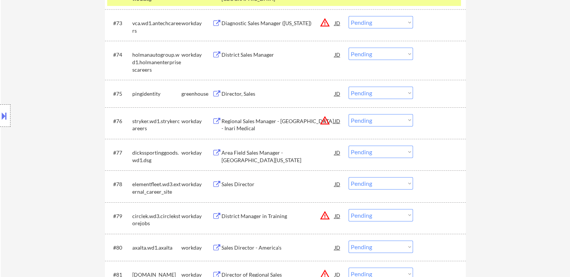
scroll to position [2399, 0]
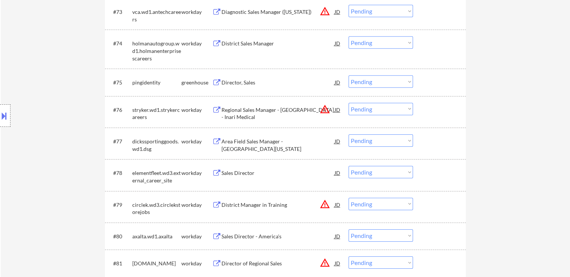
click at [246, 84] on div "Director, Sales" at bounding box center [278, 82] width 113 height 7
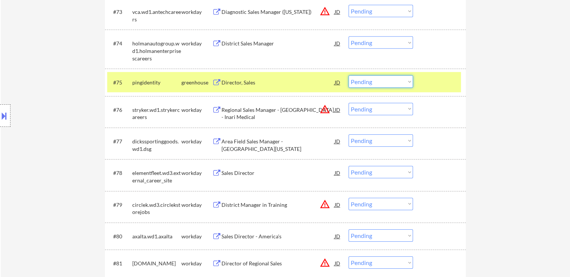
click at [377, 85] on select "Choose an option... Pending Applied Excluded (Questions) Excluded (Expired) Exc…" at bounding box center [381, 81] width 64 height 12
click at [349, 76] on select "Choose an option... Pending Applied Excluded (Questions) Excluded (Expired) Exc…" at bounding box center [381, 81] width 64 height 12
select select ""pending""
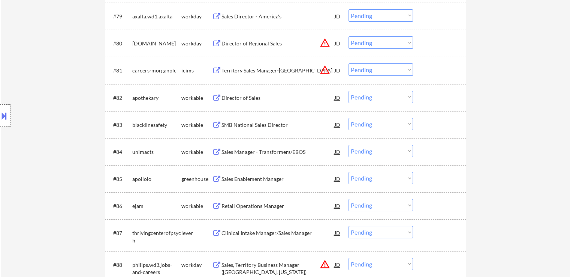
scroll to position [2624, 0]
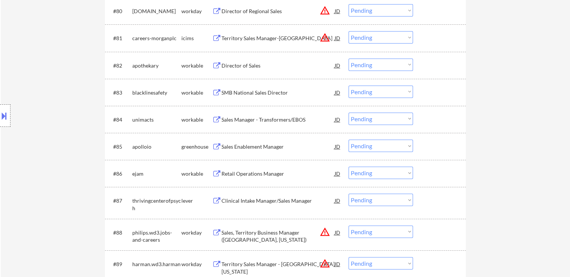
click at [249, 68] on div "Director of Sales" at bounding box center [278, 65] width 113 height 7
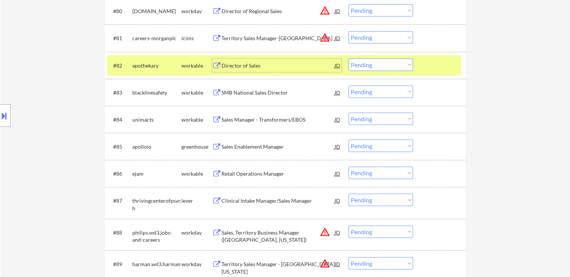
click at [273, 92] on div "SMB National Sales Director" at bounding box center [278, 92] width 113 height 7
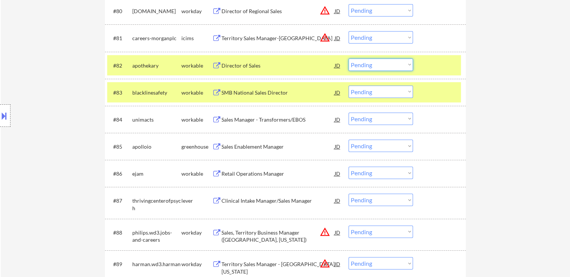
click at [382, 66] on select "Choose an option... Pending Applied Excluded (Questions) Excluded (Expired) Exc…" at bounding box center [381, 64] width 64 height 12
click at [349, 58] on select "Choose an option... Pending Applied Excluded (Questions) Excluded (Expired) Exc…" at bounding box center [381, 64] width 64 height 12
click at [294, 122] on div "Sales Manager - Transformers/EBOS" at bounding box center [278, 119] width 113 height 7
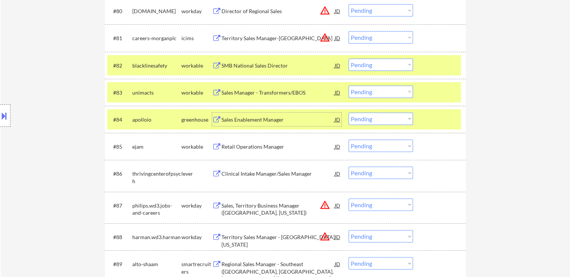
click at [365, 66] on select "Choose an option... Pending Applied Excluded (Questions) Excluded (Expired) Exc…" at bounding box center [381, 64] width 64 height 12
click at [349, 58] on select "Choose an option... Pending Applied Excluded (Questions) Excluded (Expired) Exc…" at bounding box center [381, 64] width 64 height 12
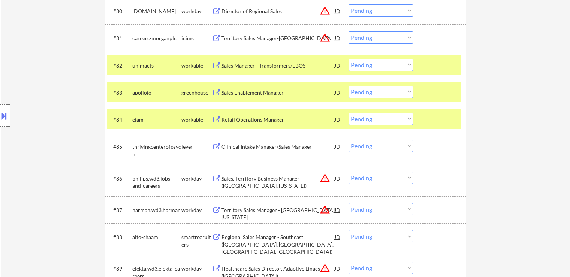
drag, startPoint x: 361, startPoint y: 66, endPoint x: 363, endPoint y: 70, distance: 4.4
click at [361, 66] on select "Choose an option... Pending Applied Excluded (Questions) Excluded (Expired) Exc…" at bounding box center [381, 64] width 64 height 12
click at [349, 58] on select "Choose an option... Pending Applied Excluded (Questions) Excluded (Expired) Exc…" at bounding box center [381, 64] width 64 height 12
click at [273, 89] on div "Sales Enablement Manager" at bounding box center [278, 92] width 113 height 7
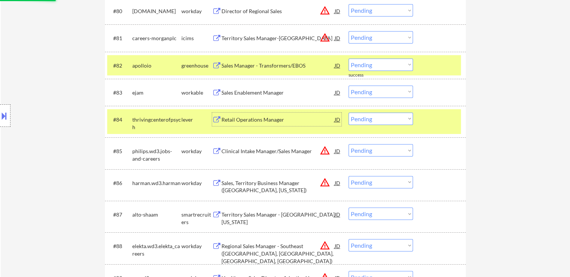
click at [279, 122] on div "Retail Operations Manager" at bounding box center [278, 119] width 113 height 7
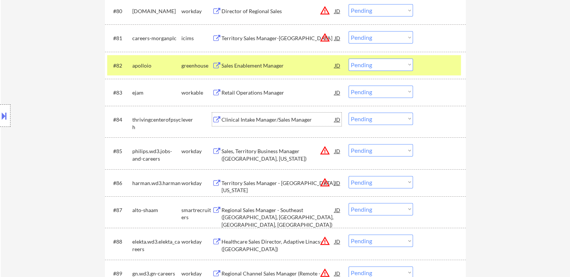
click at [274, 91] on div "Retail Operations Manager" at bounding box center [278, 92] width 113 height 7
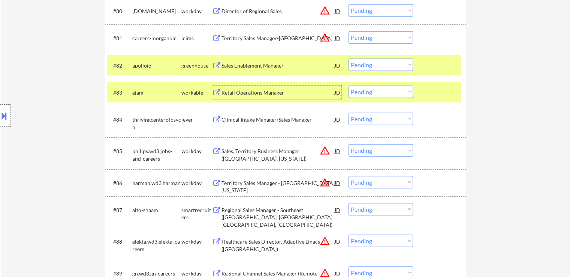
click at [373, 65] on select "Choose an option... Pending Applied Excluded (Questions) Excluded (Expired) Exc…" at bounding box center [381, 64] width 64 height 12
click at [349, 58] on select "Choose an option... Pending Applied Excluded (Questions) Excluded (Expired) Exc…" at bounding box center [381, 64] width 64 height 12
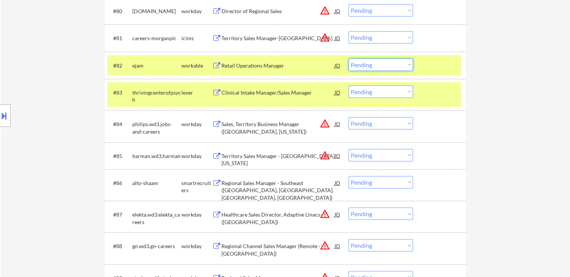
drag, startPoint x: 372, startPoint y: 66, endPoint x: 378, endPoint y: 69, distance: 7.1
click at [372, 66] on select "Choose an option... Pending Applied Excluded (Questions) Excluded (Expired) Exc…" at bounding box center [381, 64] width 64 height 12
click at [349, 58] on select "Choose an option... Pending Applied Excluded (Questions) Excluded (Expired) Exc…" at bounding box center [381, 64] width 64 height 12
click at [294, 94] on div "Clinical Intake Manager/Sales Manager" at bounding box center [278, 92] width 113 height 7
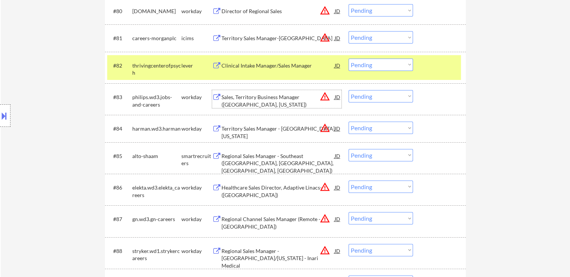
click at [385, 65] on select "Choose an option... Pending Applied Excluded (Questions) Excluded (Expired) Exc…" at bounding box center [381, 64] width 64 height 12
click at [349, 58] on select "Choose an option... Pending Applied Excluded (Questions) Excluded (Expired) Exc…" at bounding box center [381, 64] width 64 height 12
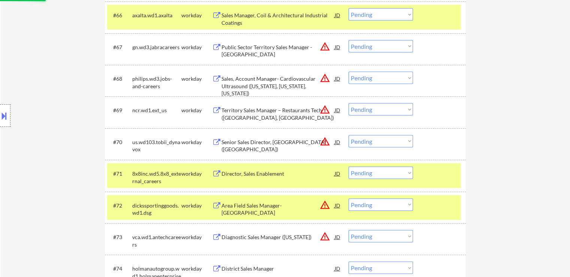
scroll to position [1987, 0]
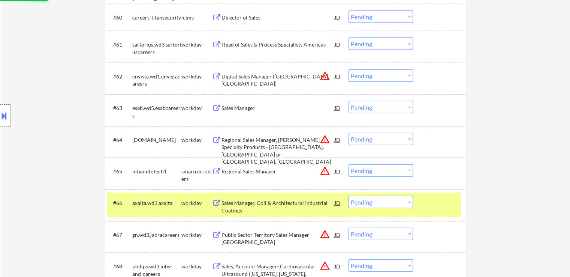
select select ""pending""
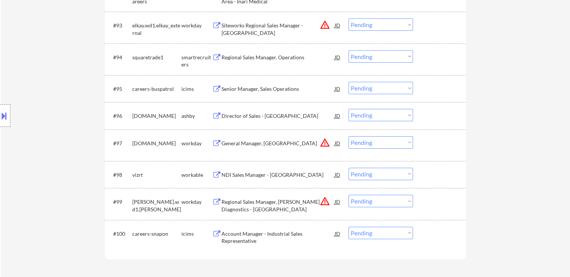
scroll to position [2990, 0]
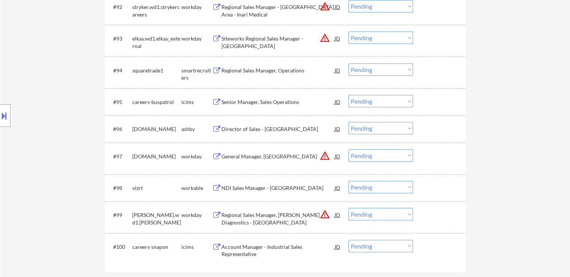
click at [268, 69] on div "Regional Sales Manager, Operations" at bounding box center [278, 70] width 113 height 7
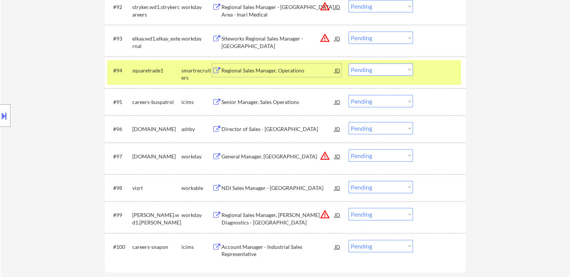
drag, startPoint x: 386, startPoint y: 69, endPoint x: 382, endPoint y: 75, distance: 7.5
click at [385, 70] on select "Choose an option... Pending Applied Excluded (Questions) Excluded (Expired) Exc…" at bounding box center [381, 69] width 64 height 12
click at [349, 63] on select "Choose an option... Pending Applied Excluded (Questions) Excluded (Expired) Exc…" at bounding box center [381, 69] width 64 height 12
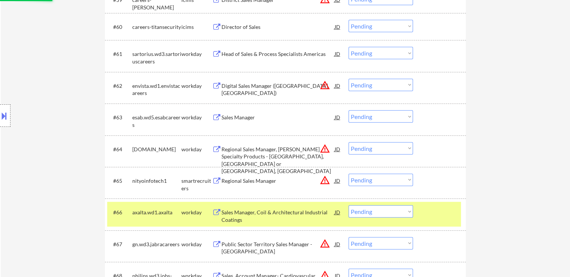
select select ""pending""
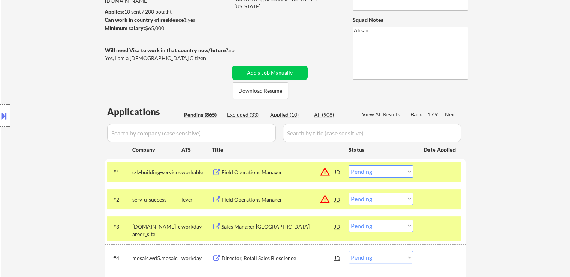
scroll to position [112, 0]
